Goal: Task Accomplishment & Management: Manage account settings

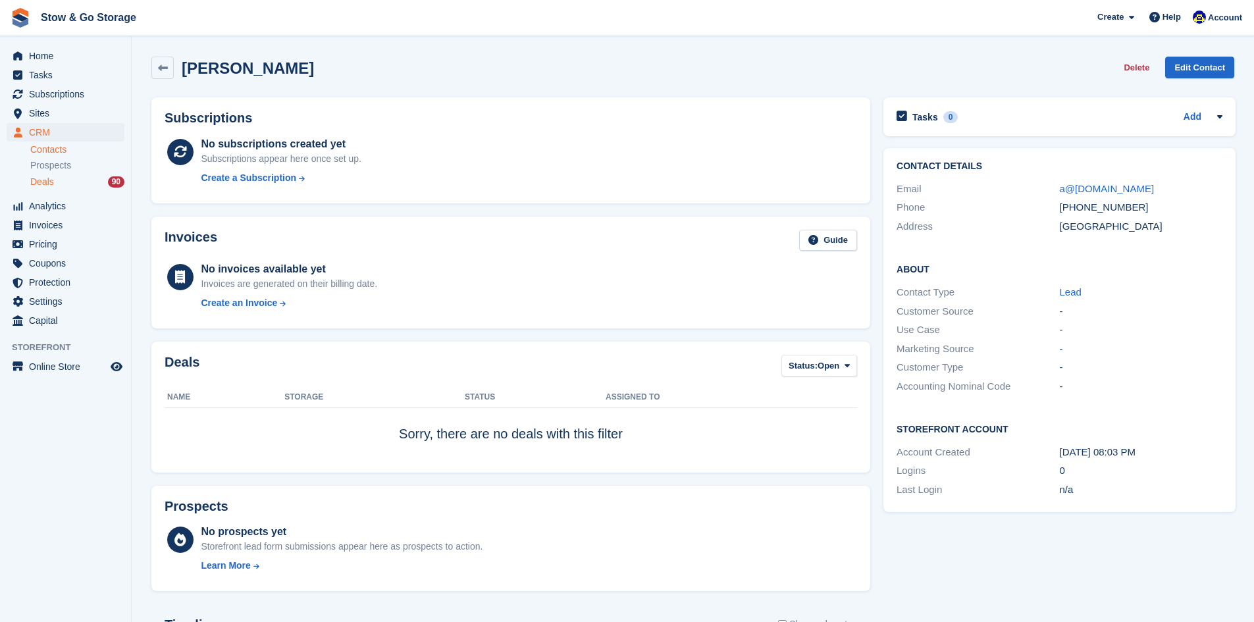
click at [73, 178] on div "Deals 90" at bounding box center [77, 182] width 94 height 13
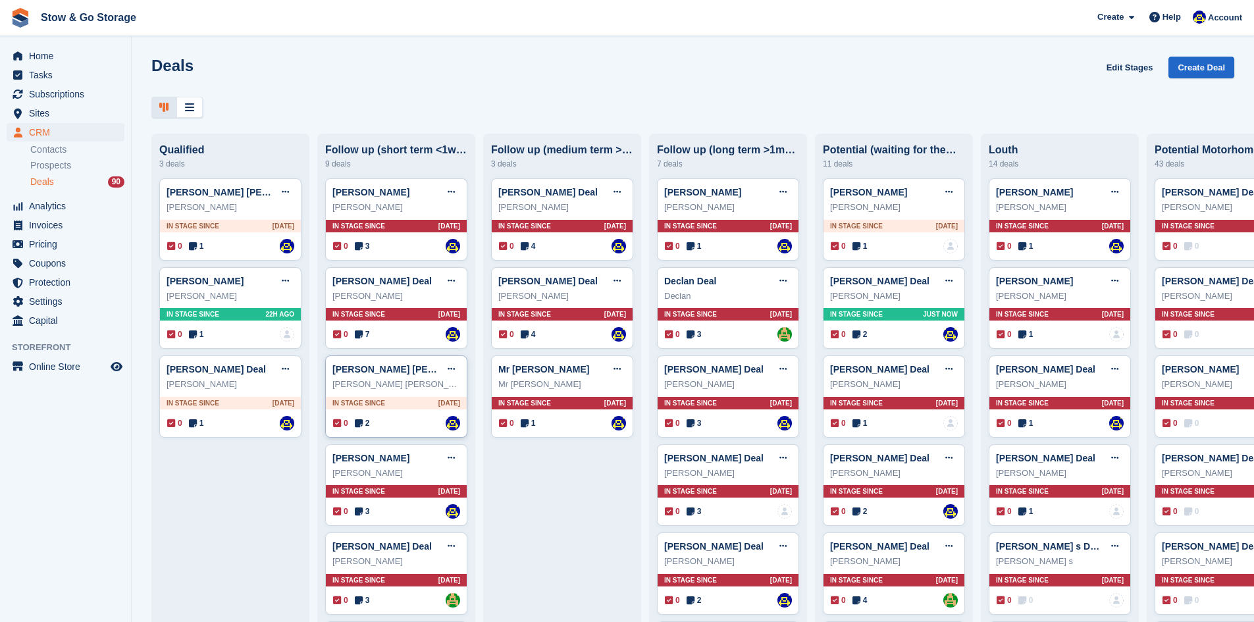
click at [385, 419] on div "0 2 Assigned to [PERSON_NAME]" at bounding box center [396, 423] width 127 height 14
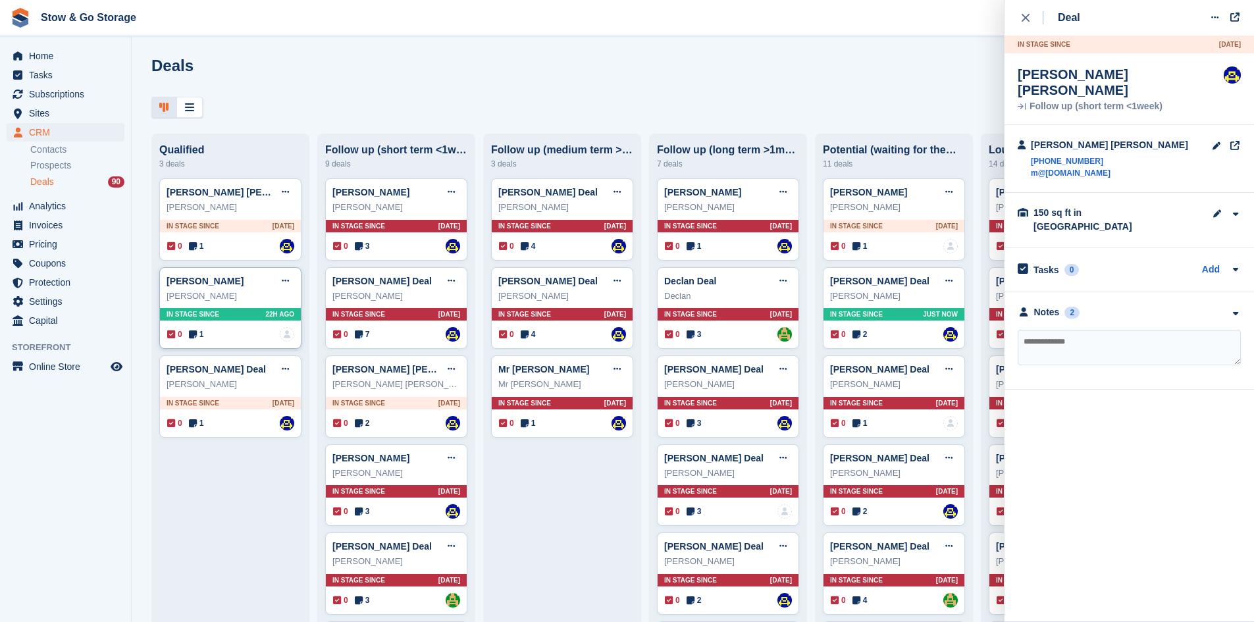
click at [230, 332] on div "0 1 No one is assigned to this deal" at bounding box center [230, 334] width 127 height 14
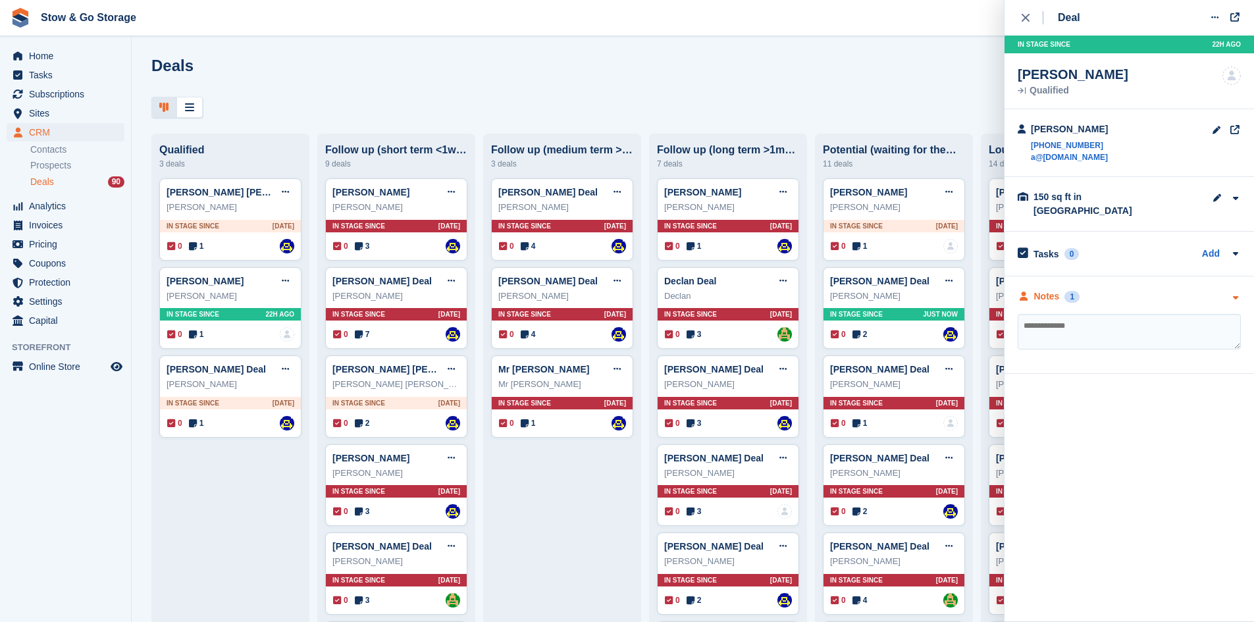
click at [1023, 292] on icon at bounding box center [1024, 296] width 12 height 9
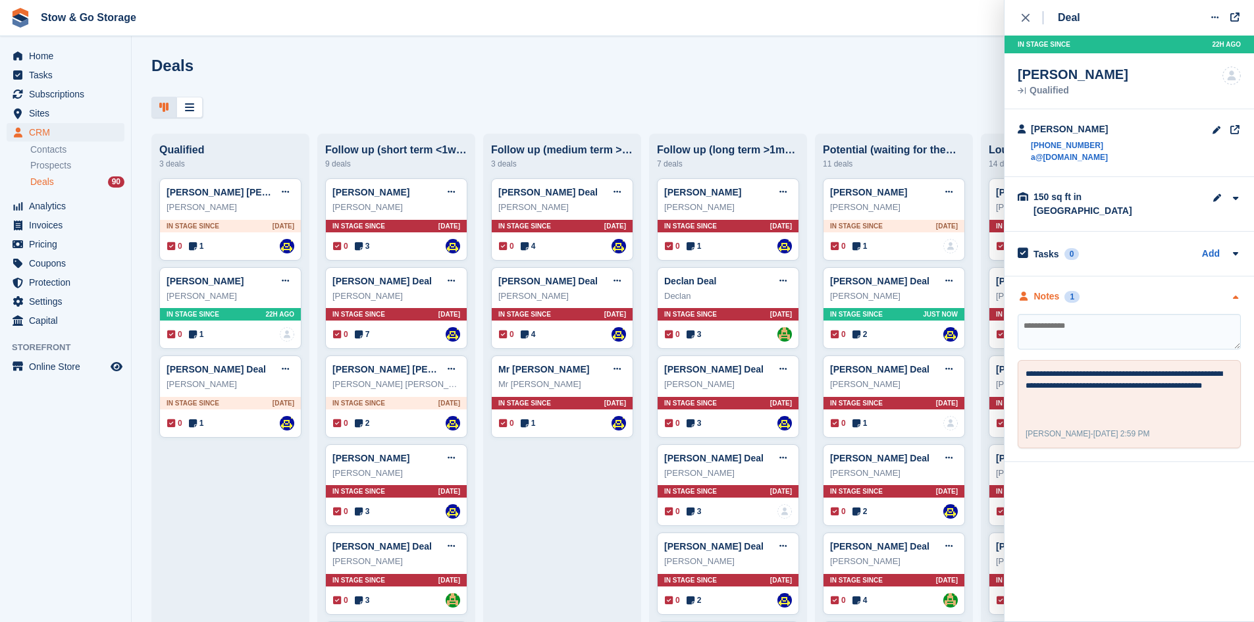
click at [1023, 292] on icon at bounding box center [1024, 296] width 12 height 9
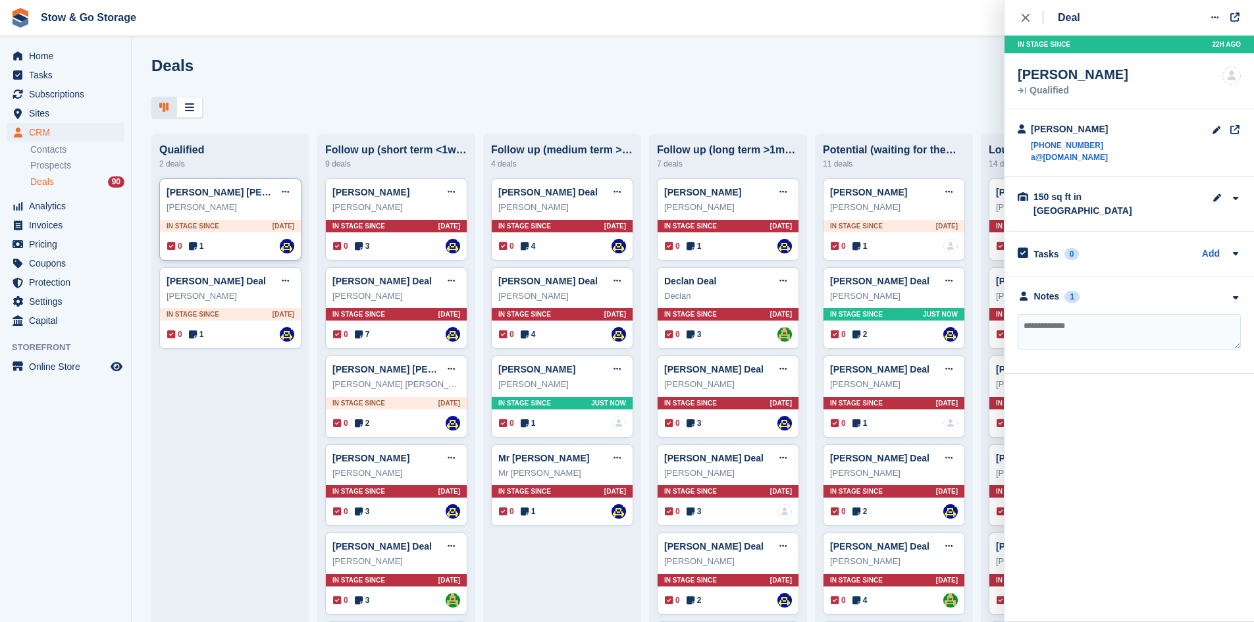
click at [209, 230] on span "In stage since" at bounding box center [193, 226] width 53 height 10
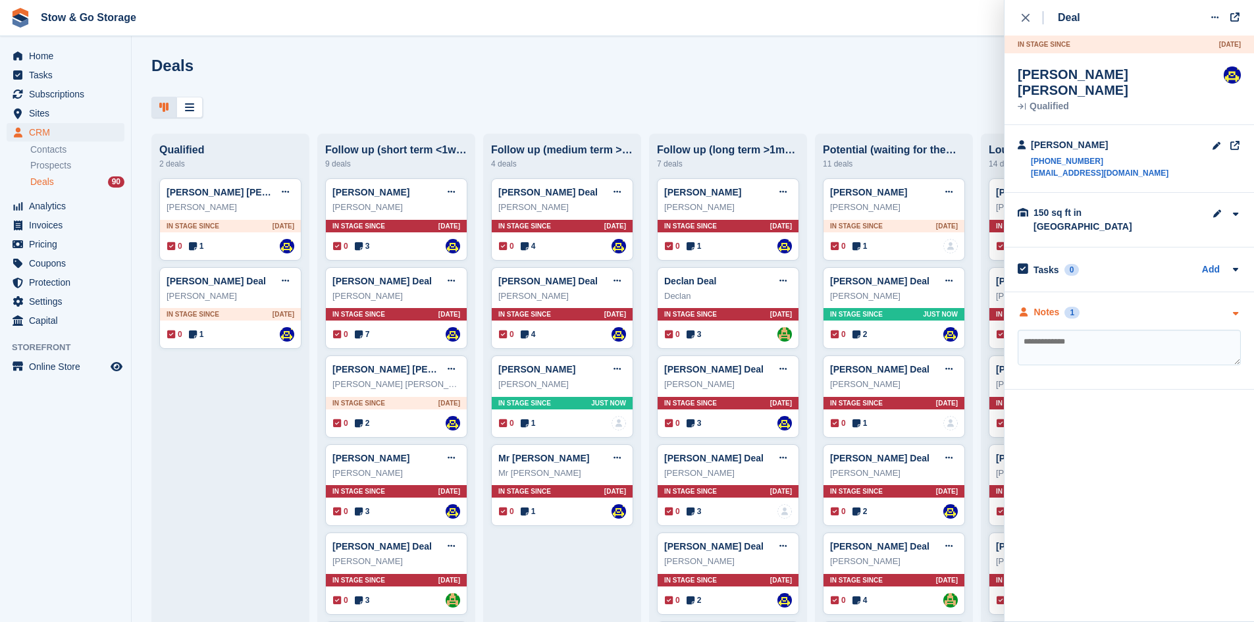
click at [1034, 305] on div "Notes" at bounding box center [1047, 312] width 26 height 14
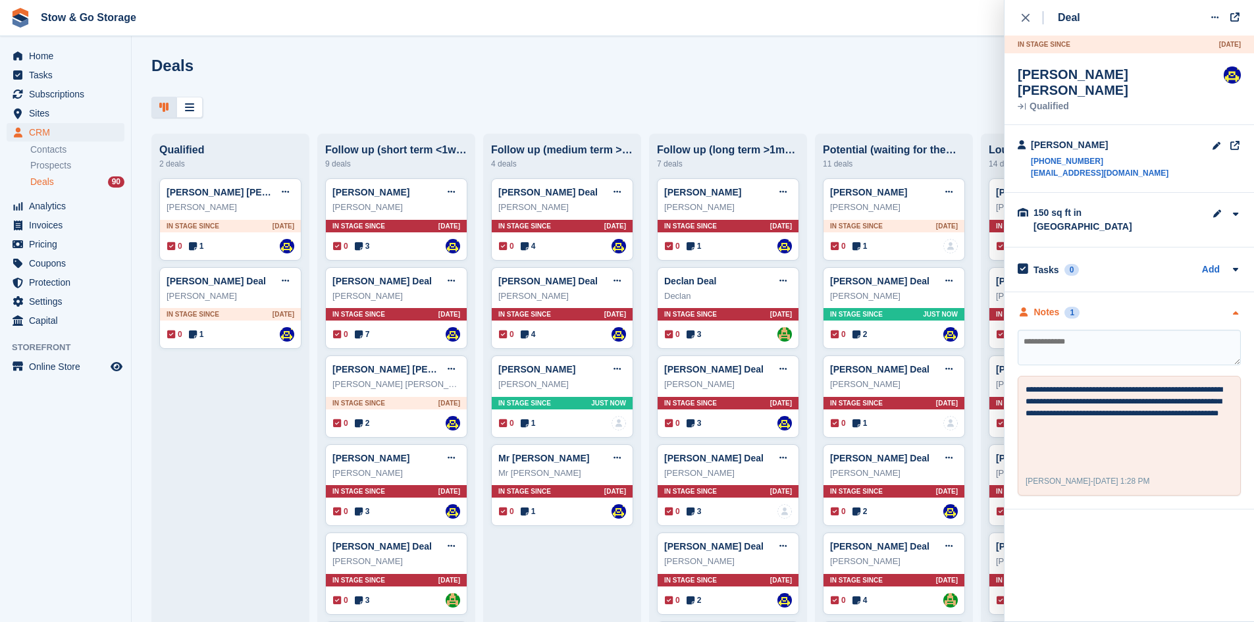
click at [1034, 305] on div "Notes" at bounding box center [1047, 312] width 26 height 14
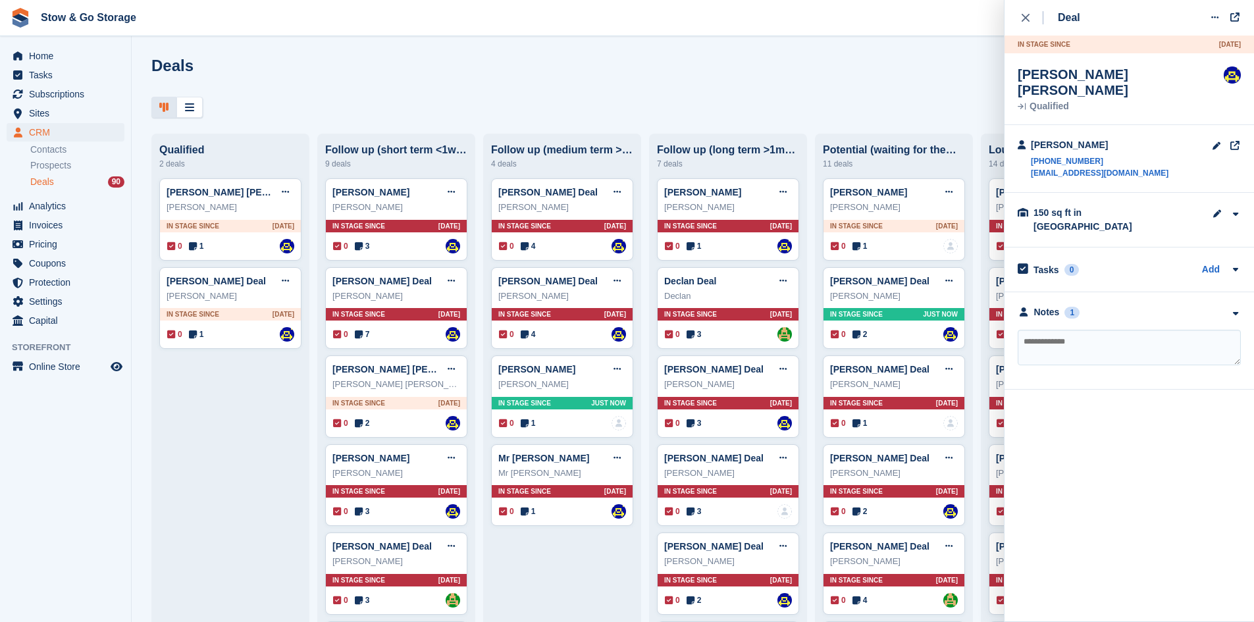
click at [415, 56] on div "Deals Edit Stages Create Deal Qualified 2 deals [PERSON_NAME] [PERSON_NAME] Edi…" at bounding box center [693, 311] width 1122 height 622
click at [73, 59] on span "Home" at bounding box center [68, 56] width 79 height 18
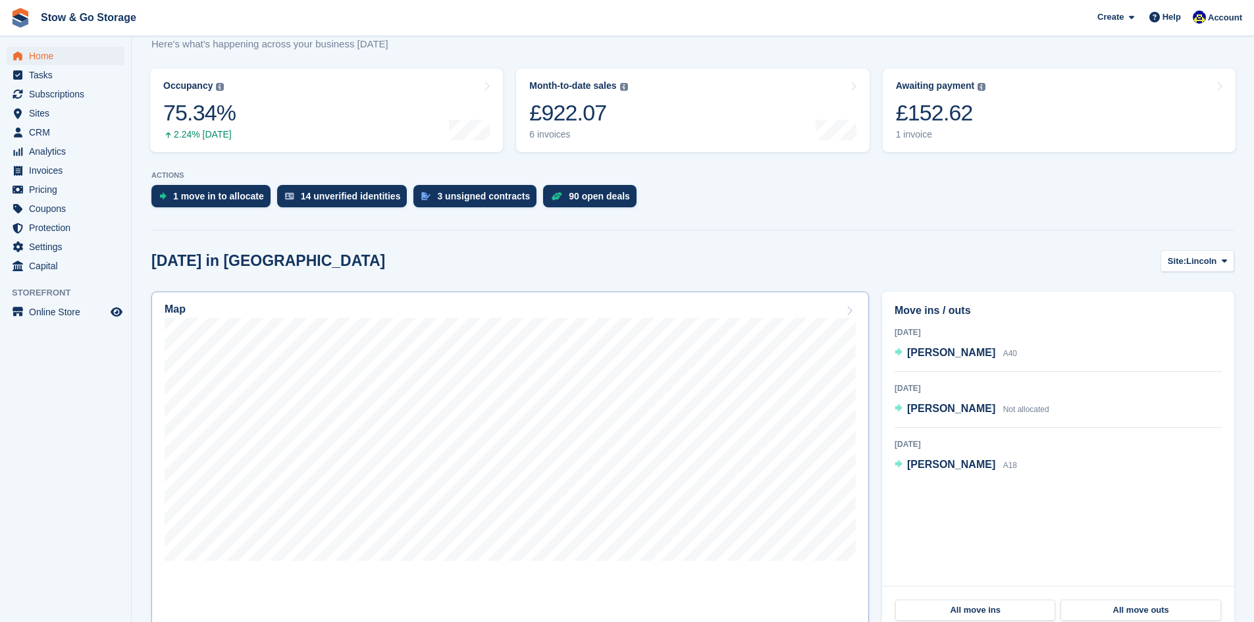
scroll to position [167, 0]
